Goal: Communication & Community: Answer question/provide support

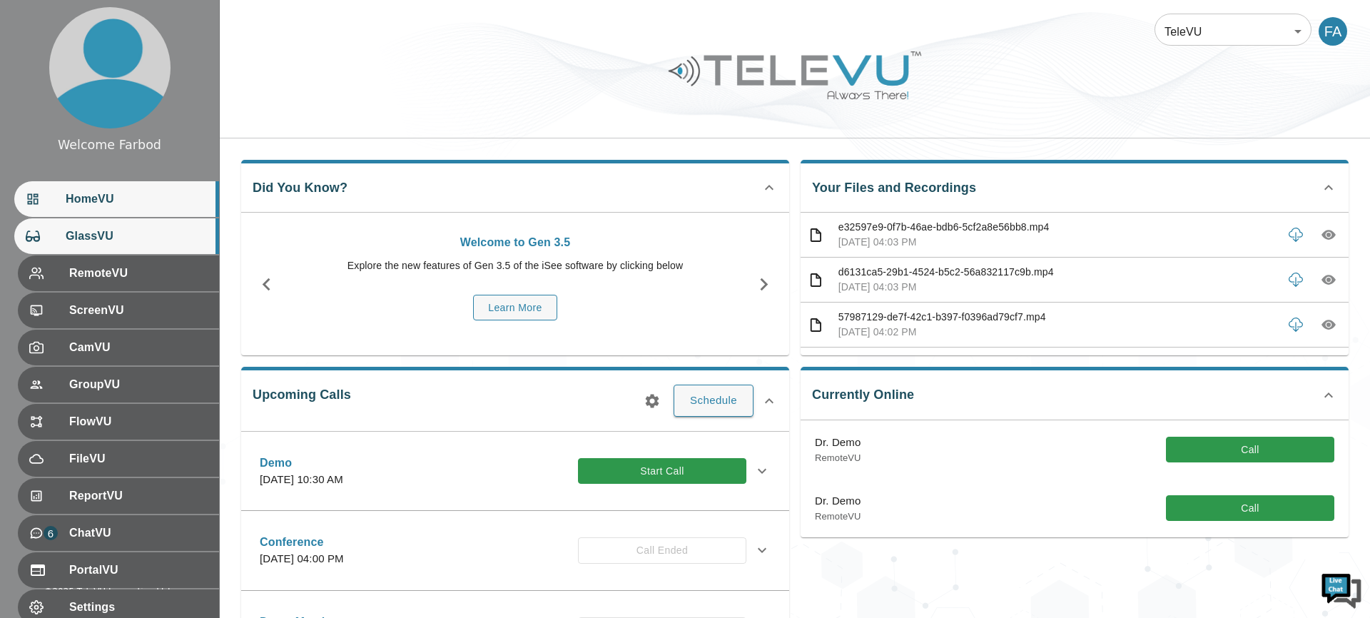
click at [114, 245] on div "GlassVU" at bounding box center [116, 236] width 205 height 36
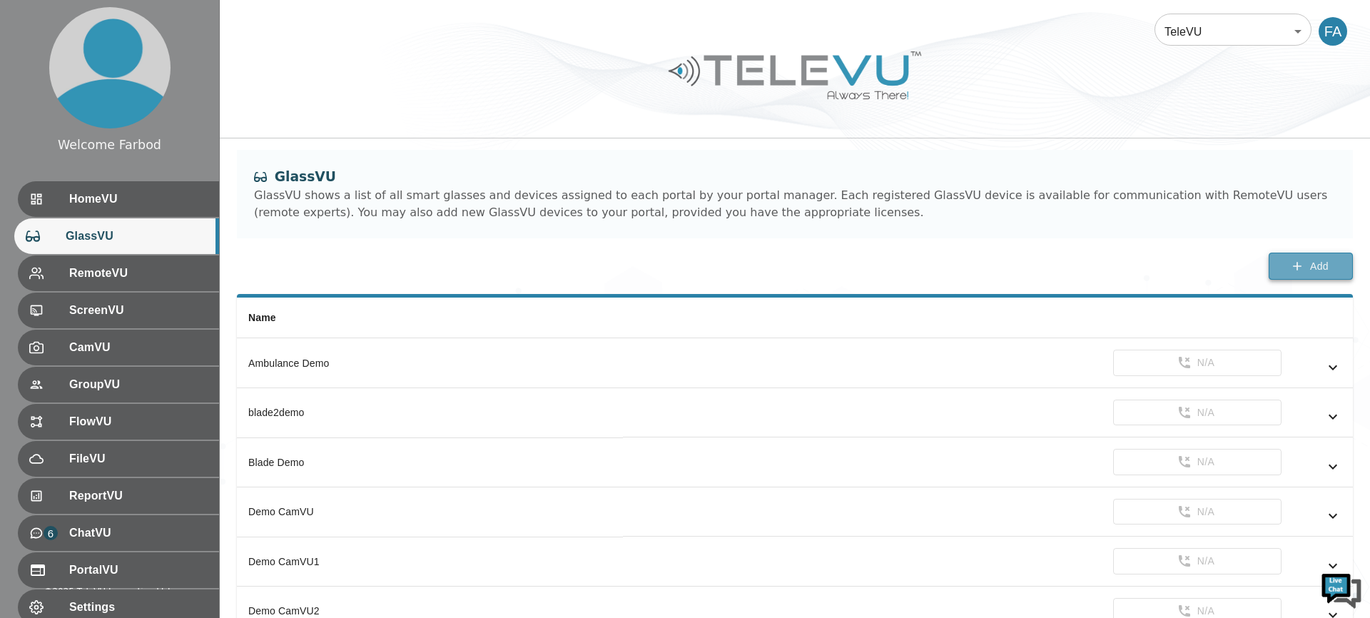
click at [1306, 264] on button "Add" at bounding box center [1311, 267] width 84 height 28
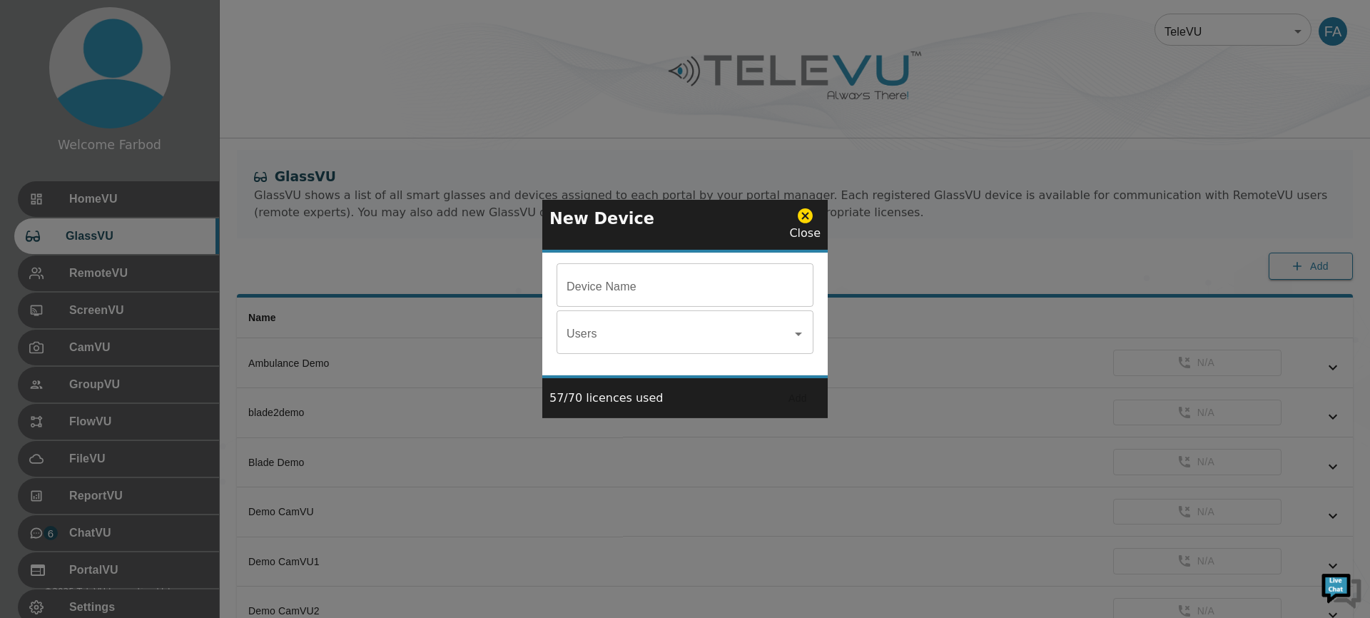
click at [623, 296] on input "Device Name" at bounding box center [685, 287] width 257 height 40
click at [788, 401] on button "Add" at bounding box center [798, 398] width 46 height 26
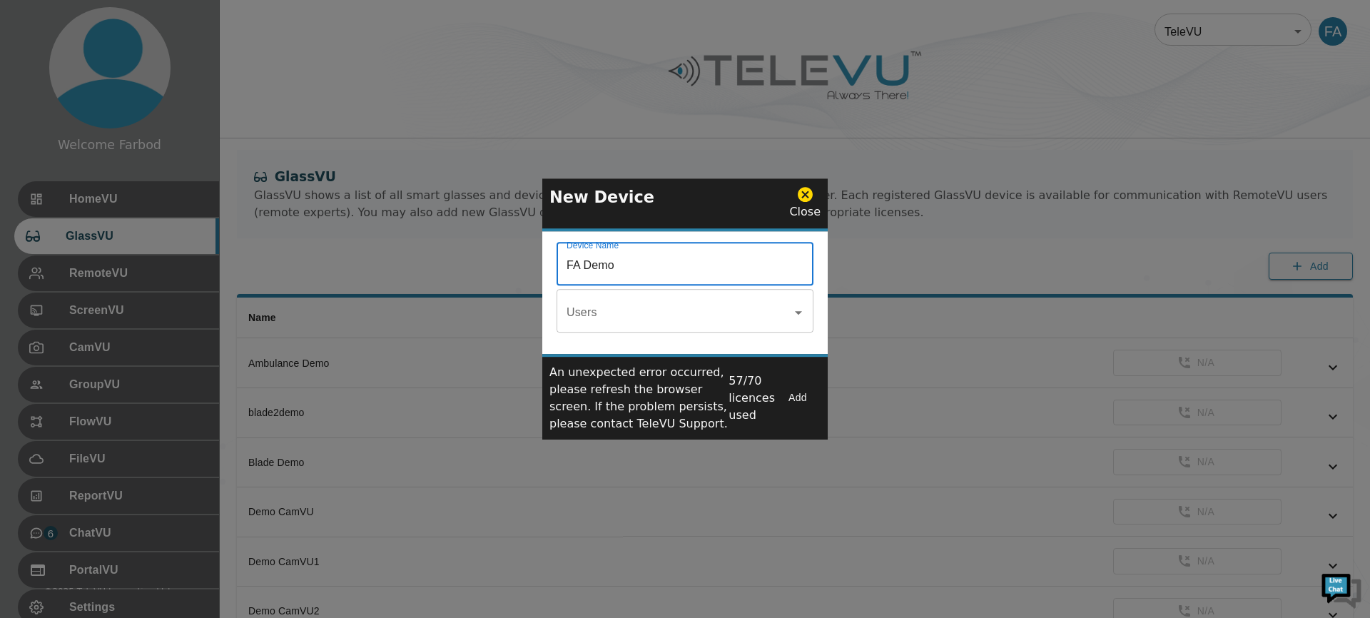
click at [626, 265] on input "FA Demo" at bounding box center [685, 265] width 257 height 40
type input "FA Demo New"
click at [801, 395] on button "Add" at bounding box center [798, 398] width 46 height 26
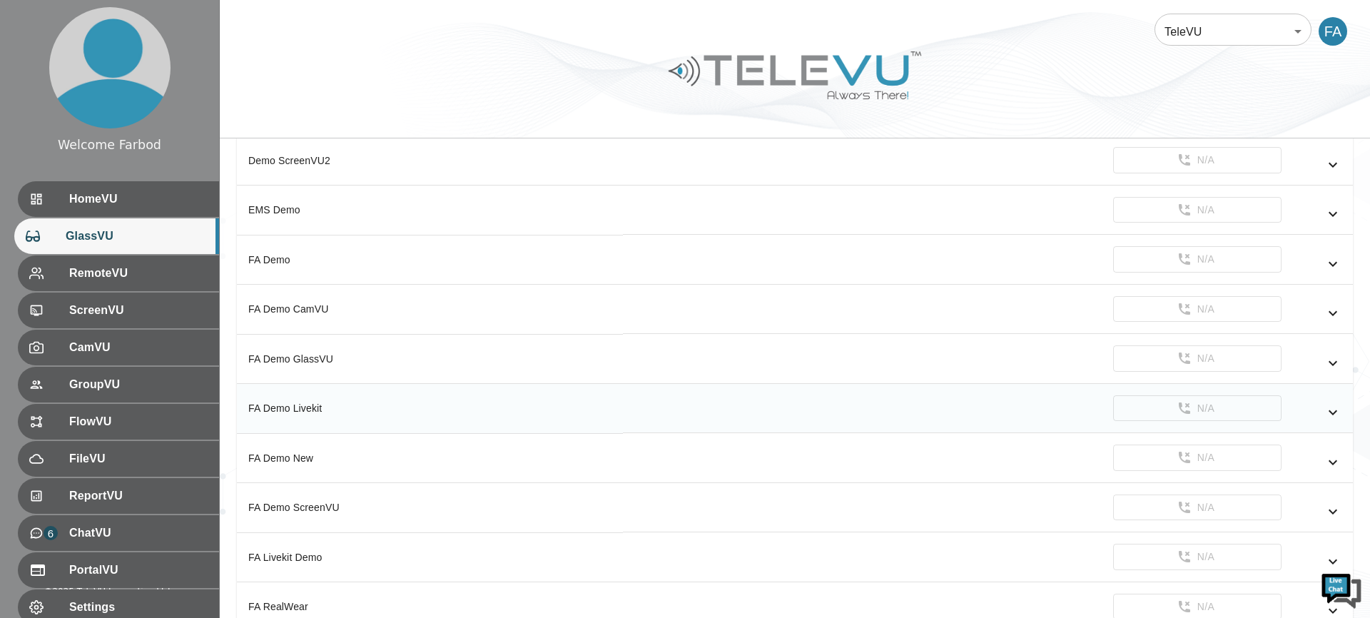
scroll to position [1009, 0]
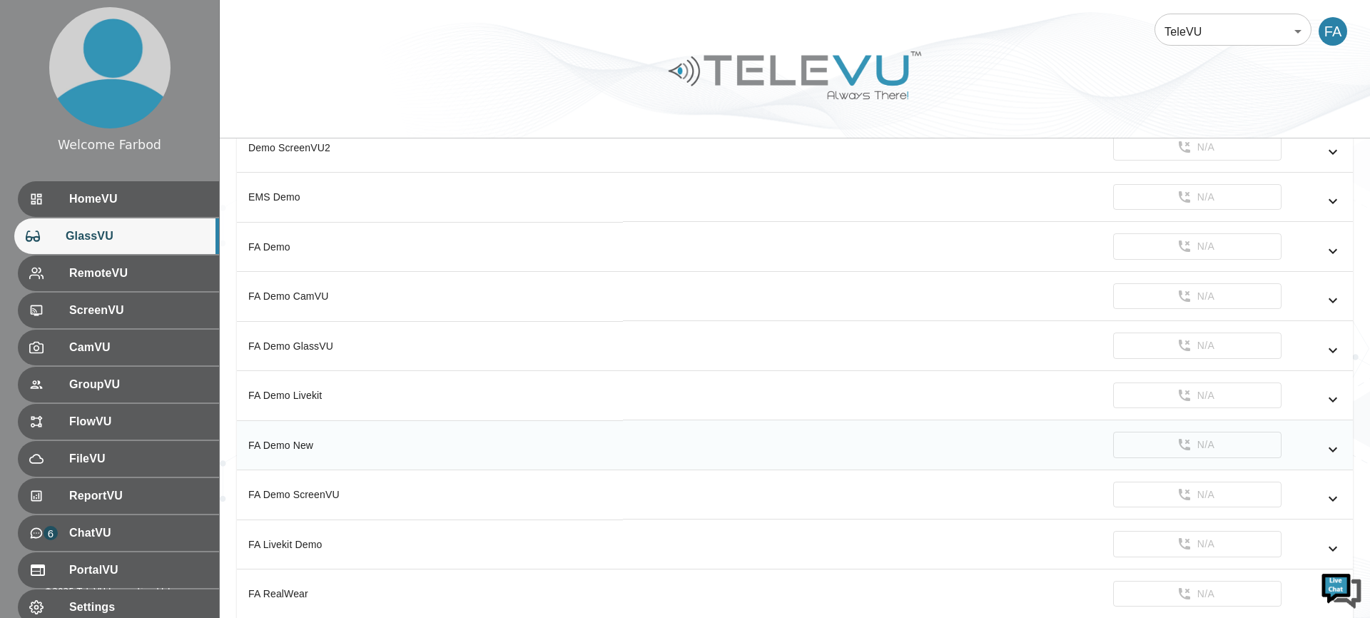
click at [1345, 451] on td "N/A" at bounding box center [988, 445] width 730 height 50
click at [1333, 448] on icon "simple table" at bounding box center [1332, 449] width 17 height 17
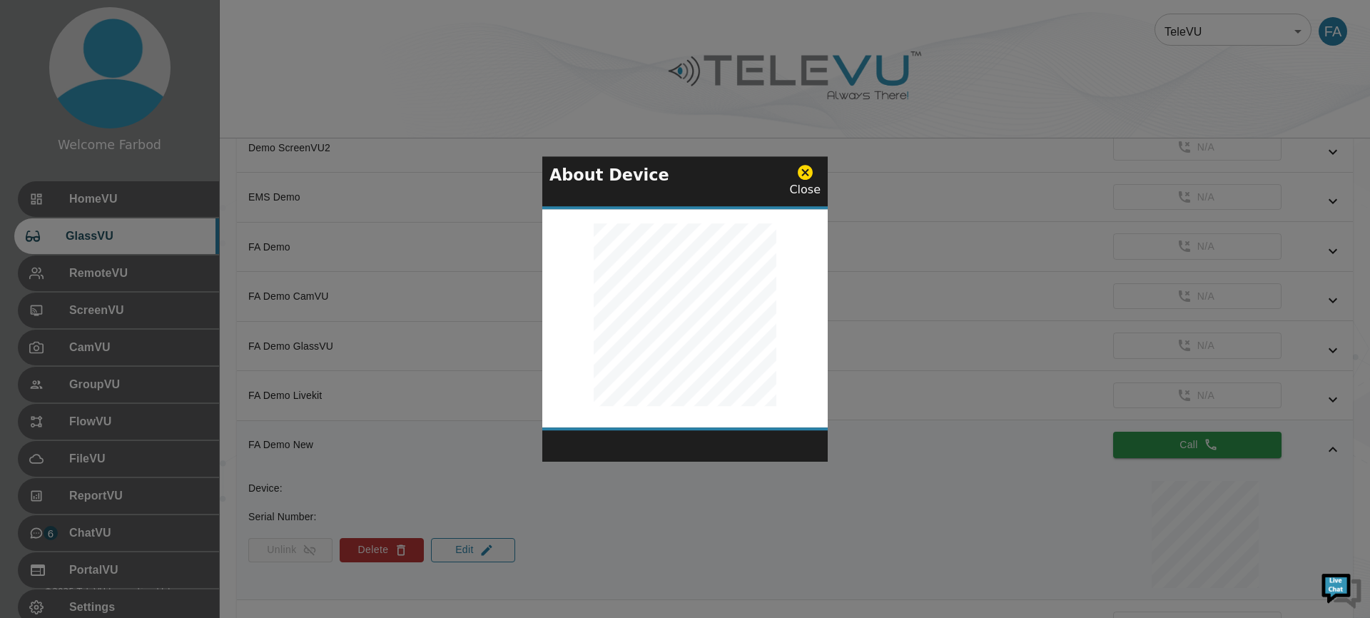
click at [804, 172] on icon at bounding box center [805, 173] width 15 height 15
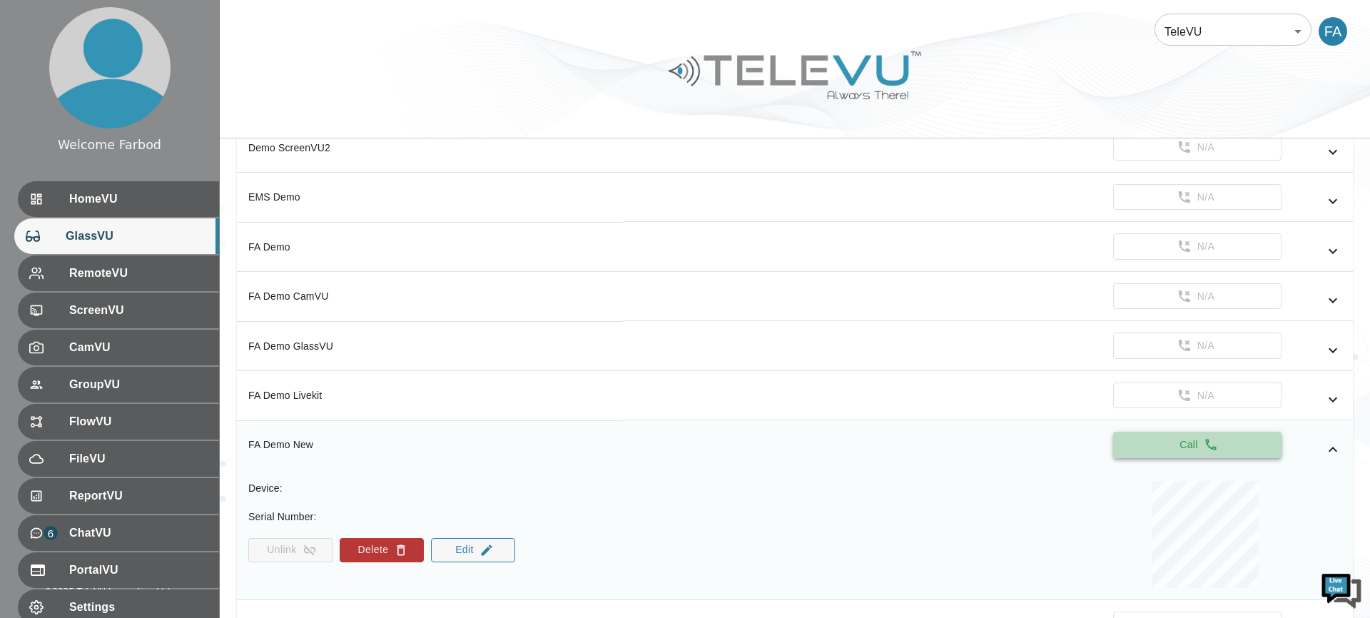
click at [1167, 439] on button "Call" at bounding box center [1197, 445] width 168 height 26
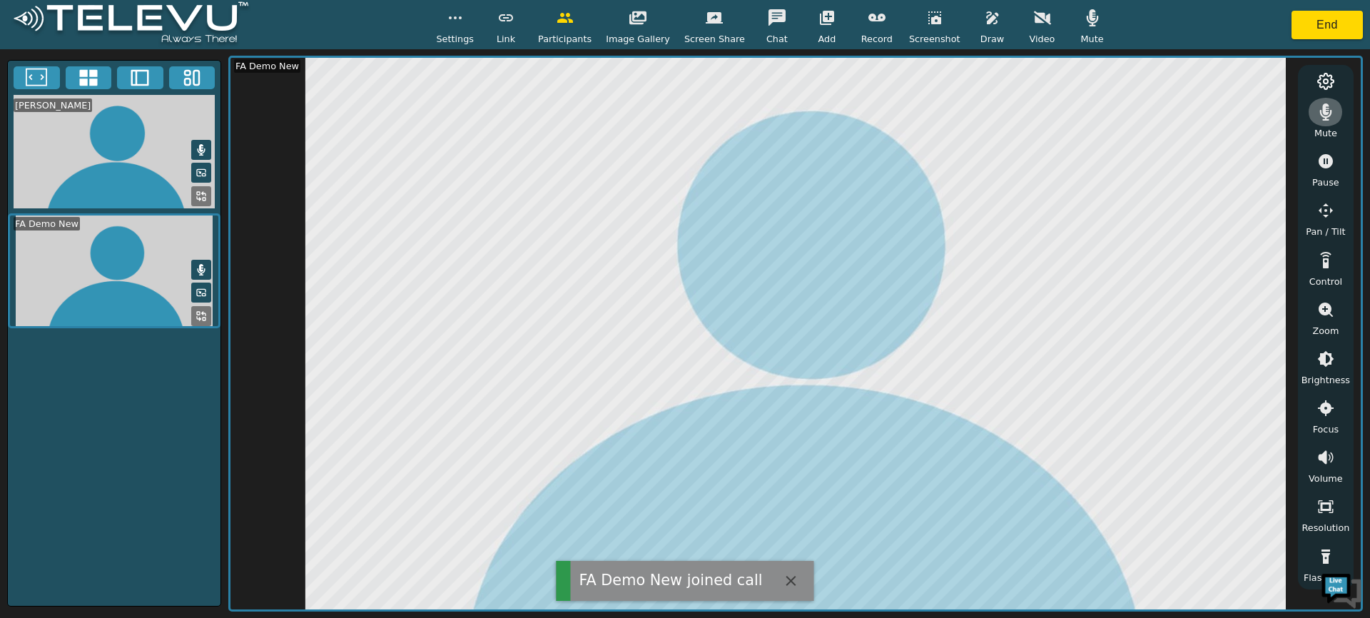
click at [1324, 110] on icon "button" at bounding box center [1326, 111] width 12 height 17
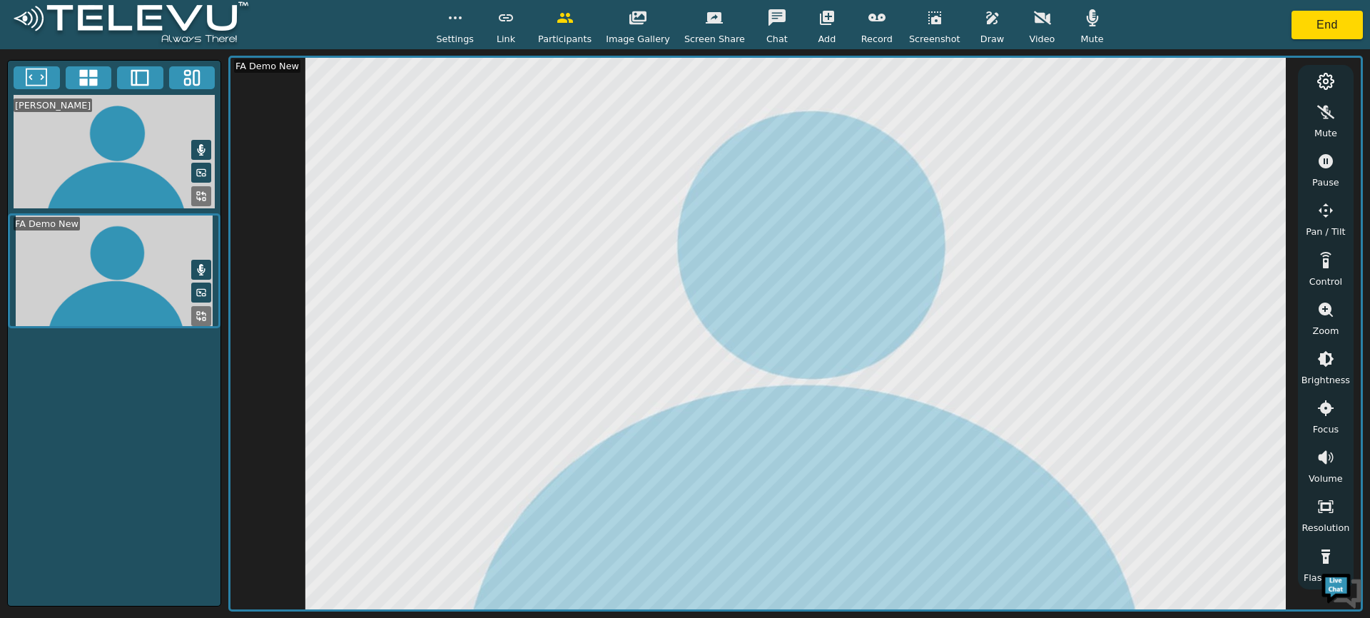
click at [1084, 28] on button "button" at bounding box center [1092, 18] width 36 height 29
click at [1323, 273] on button "button" at bounding box center [1326, 260] width 36 height 29
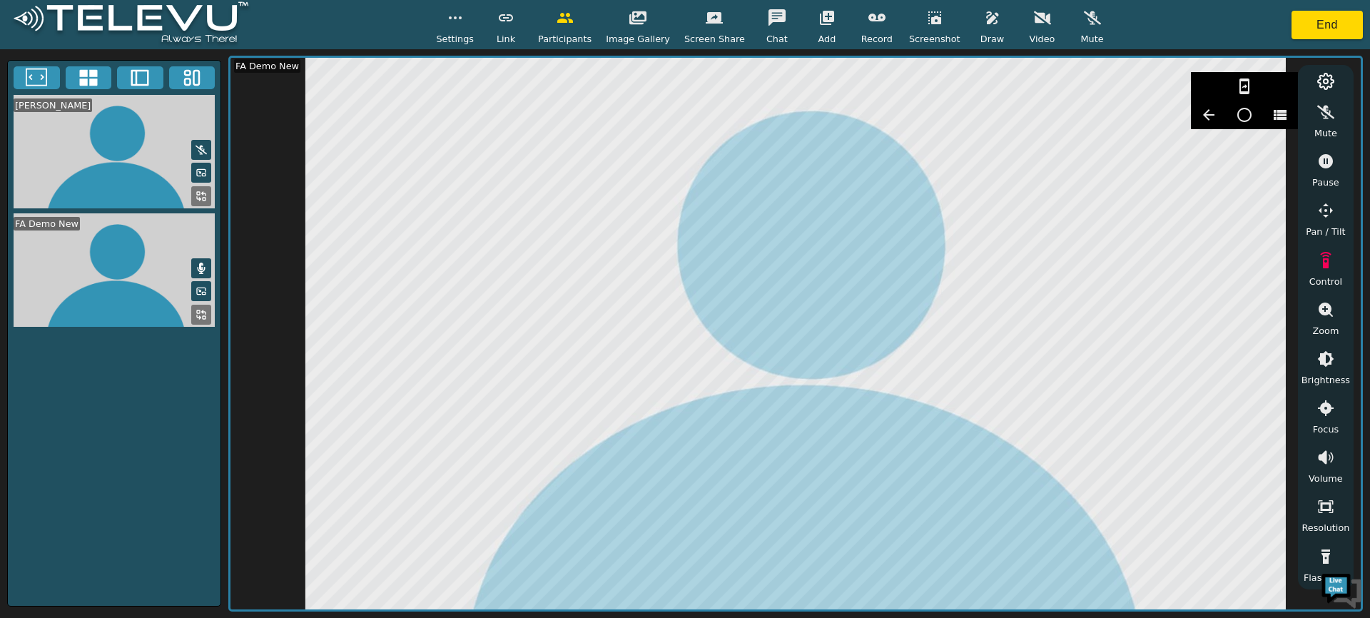
click at [1241, 90] on icon "button" at bounding box center [1244, 86] width 17 height 17
click at [1245, 88] on icon "button" at bounding box center [1244, 86] width 17 height 17
click at [1242, 118] on icon "button" at bounding box center [1244, 114] width 17 height 17
click at [1245, 88] on icon "button" at bounding box center [1244, 86] width 17 height 17
click at [1277, 116] on icon "button" at bounding box center [1279, 114] width 17 height 17
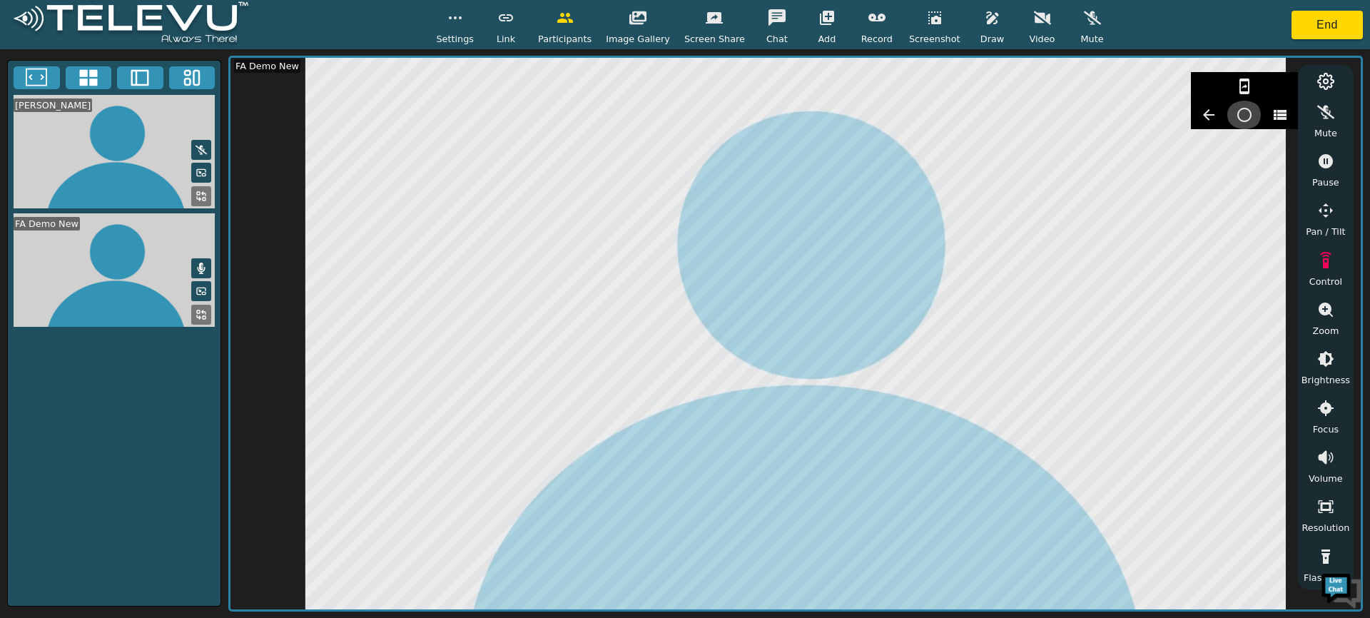
click at [1242, 116] on icon "button" at bounding box center [1244, 114] width 17 height 17
click at [1213, 116] on icon "button" at bounding box center [1208, 114] width 17 height 17
click at [1209, 117] on icon "button" at bounding box center [1208, 114] width 17 height 17
click at [1206, 113] on icon "button" at bounding box center [1208, 114] width 17 height 17
click at [1331, 30] on button "End" at bounding box center [1326, 25] width 71 height 29
